Goal: Check status

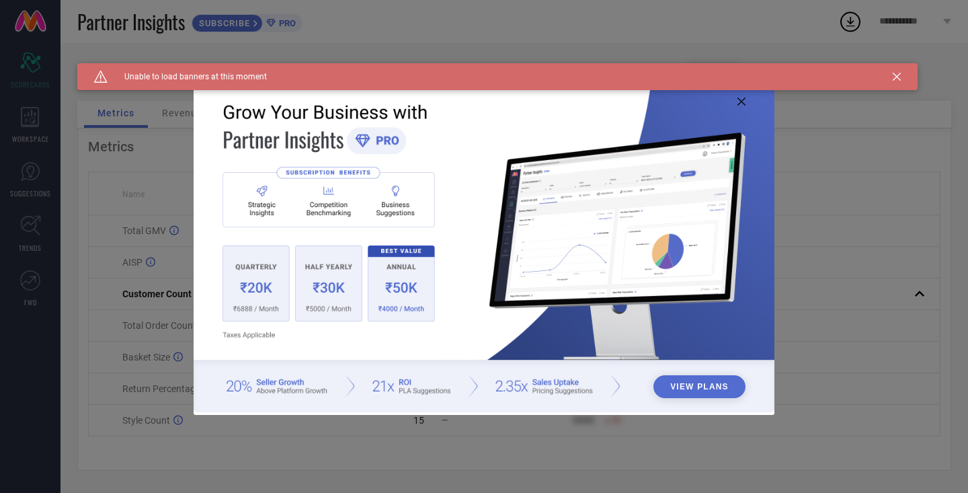
click at [741, 99] on icon at bounding box center [741, 101] width 8 height 8
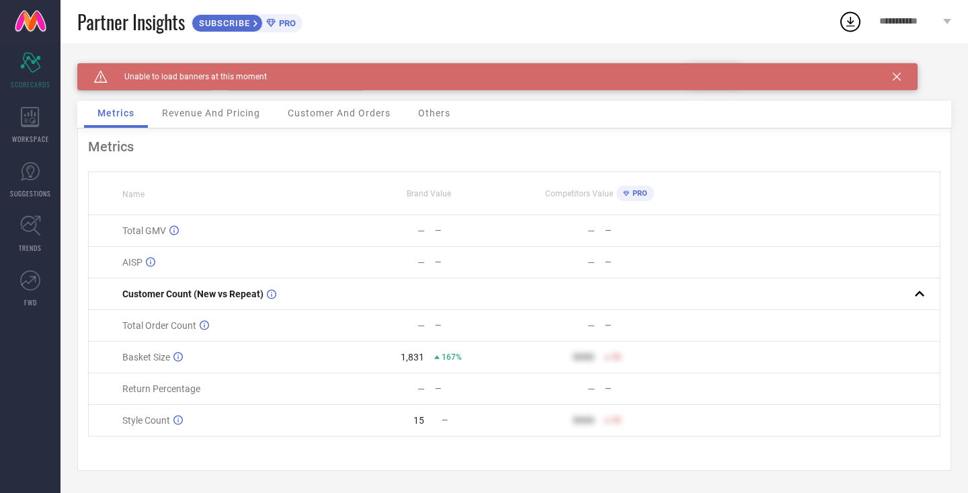
click at [899, 77] on icon at bounding box center [897, 77] width 8 height 8
